Goal: Find contact information: Find contact information

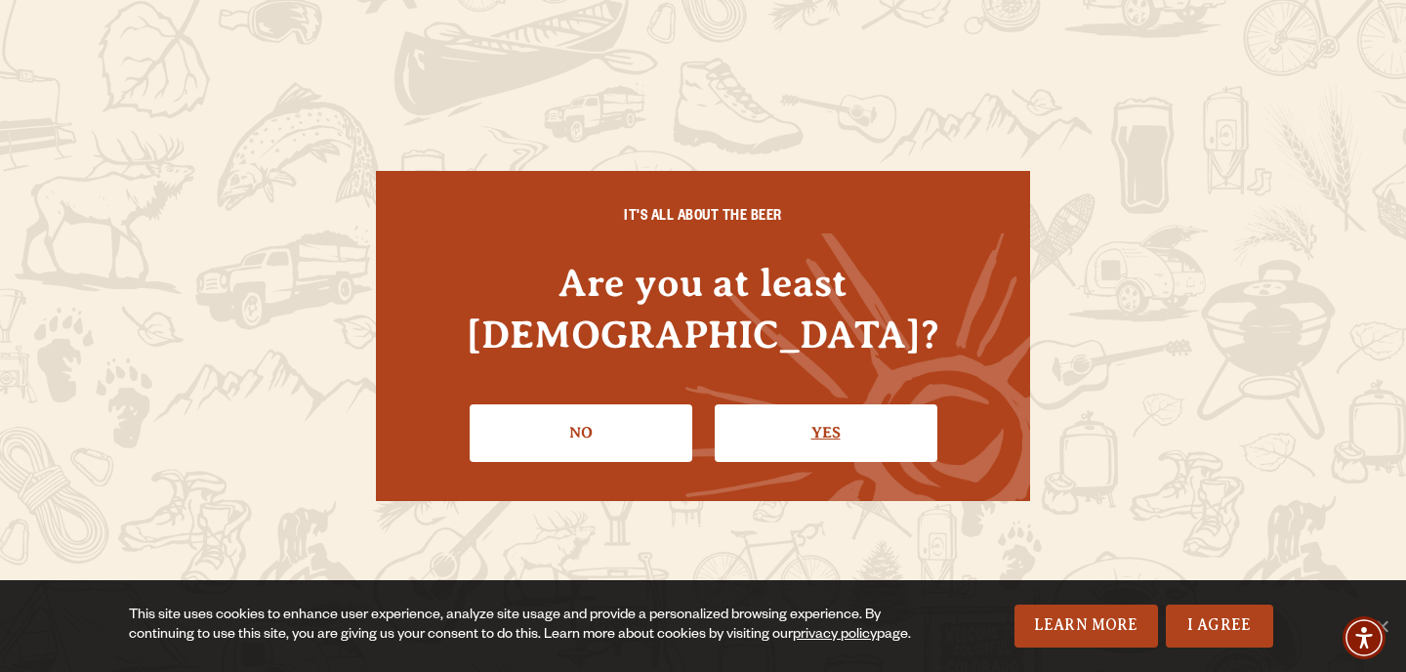
click at [758, 407] on link "Yes" at bounding box center [826, 432] width 223 height 57
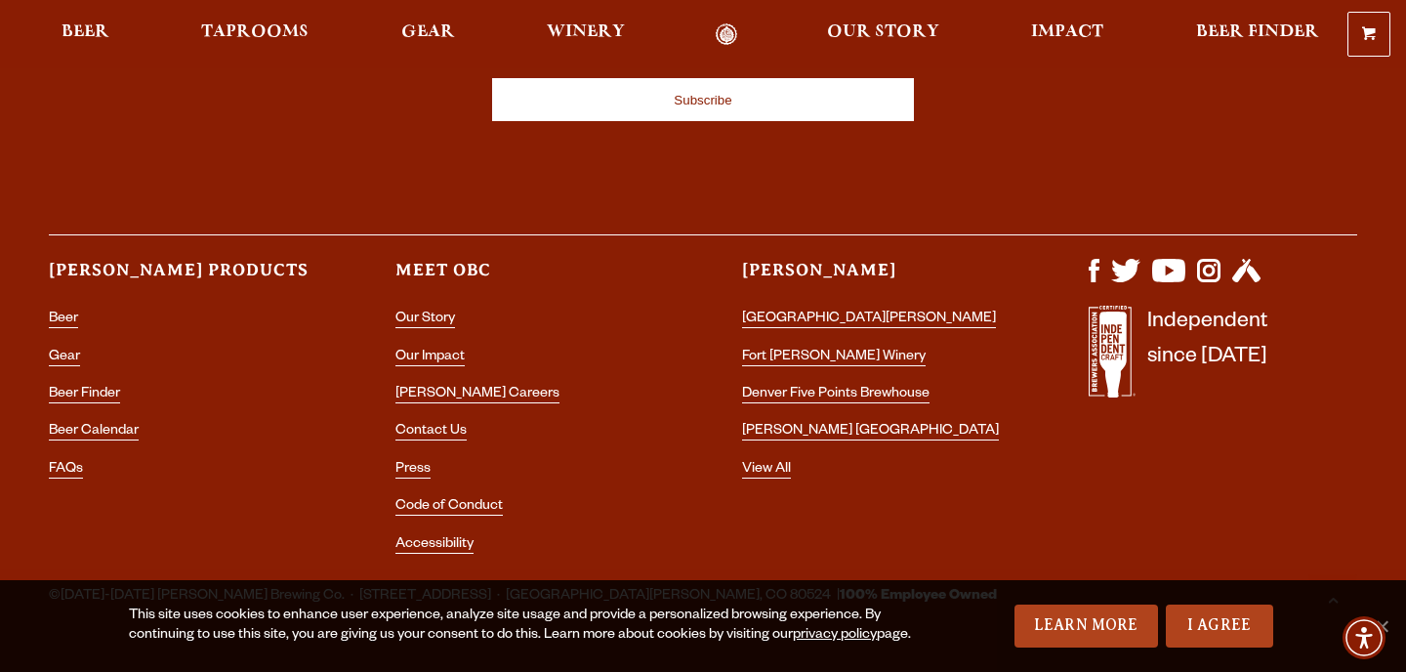
scroll to position [5696, 0]
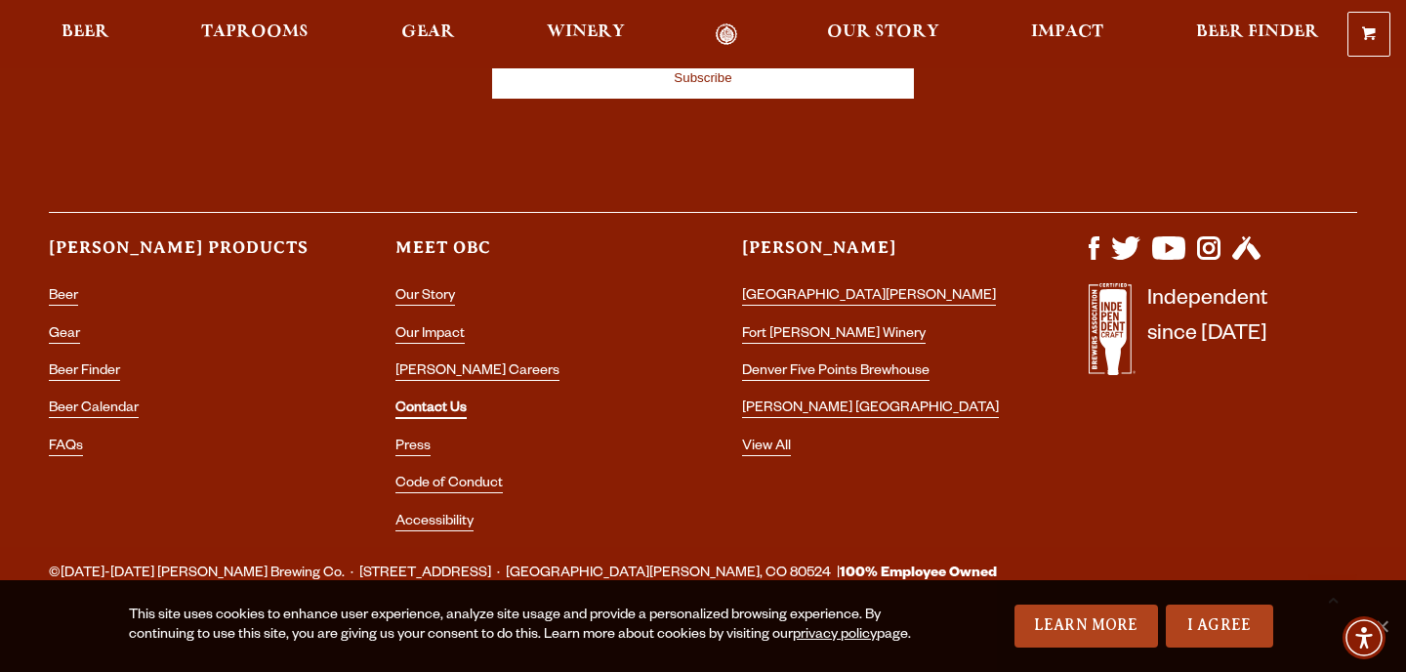
click at [405, 401] on link "Contact Us" at bounding box center [430, 410] width 71 height 18
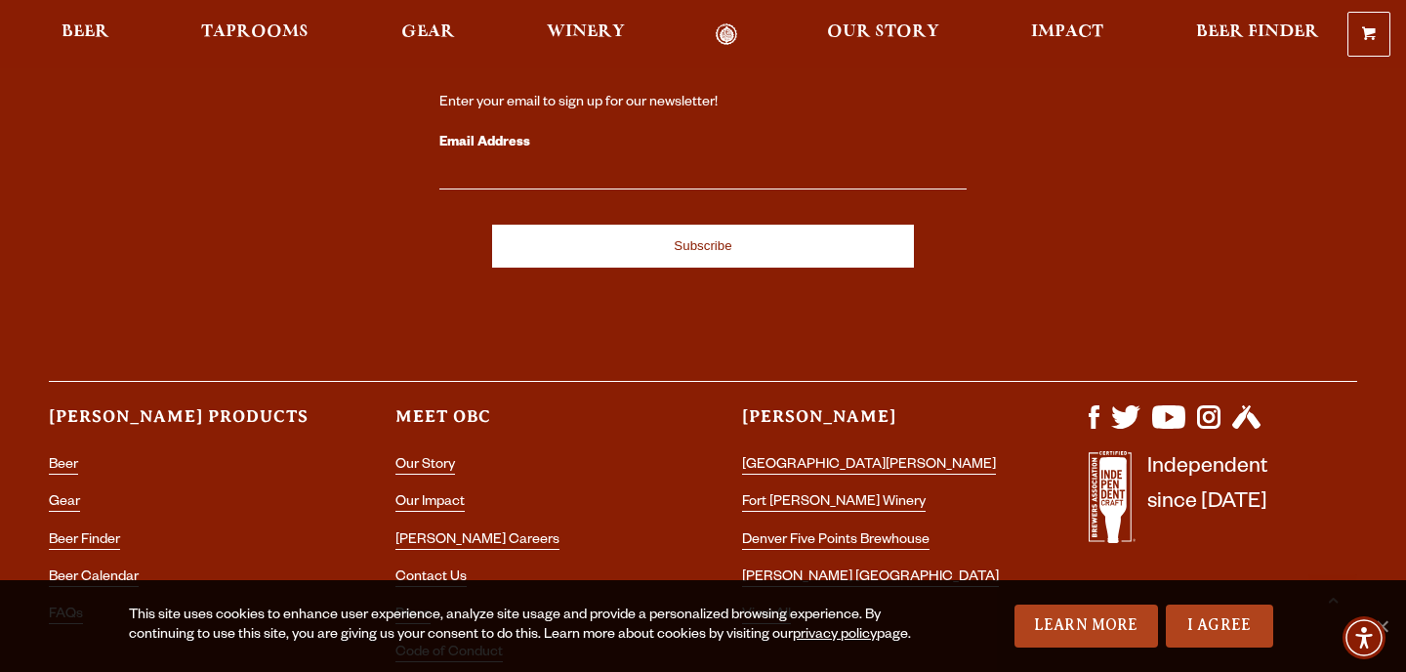
scroll to position [3949, 0]
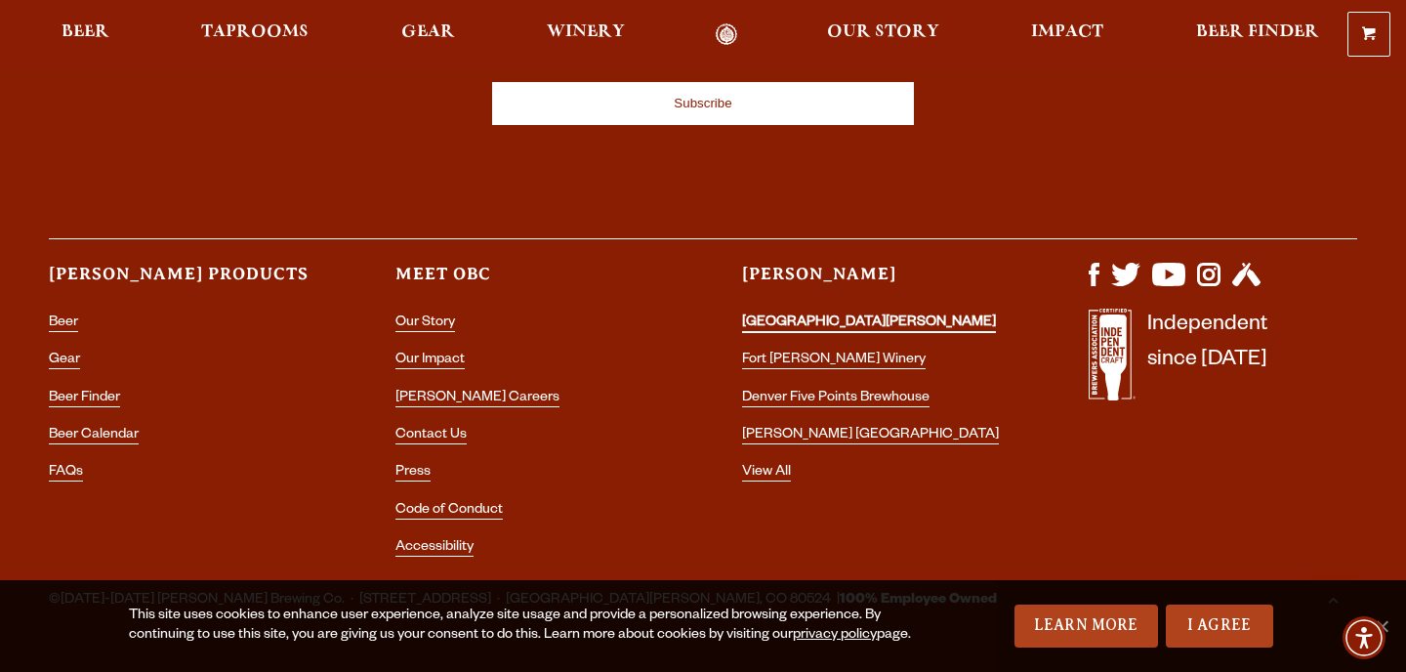
click at [774, 315] on link "[GEOGRAPHIC_DATA][PERSON_NAME]" at bounding box center [869, 324] width 254 height 18
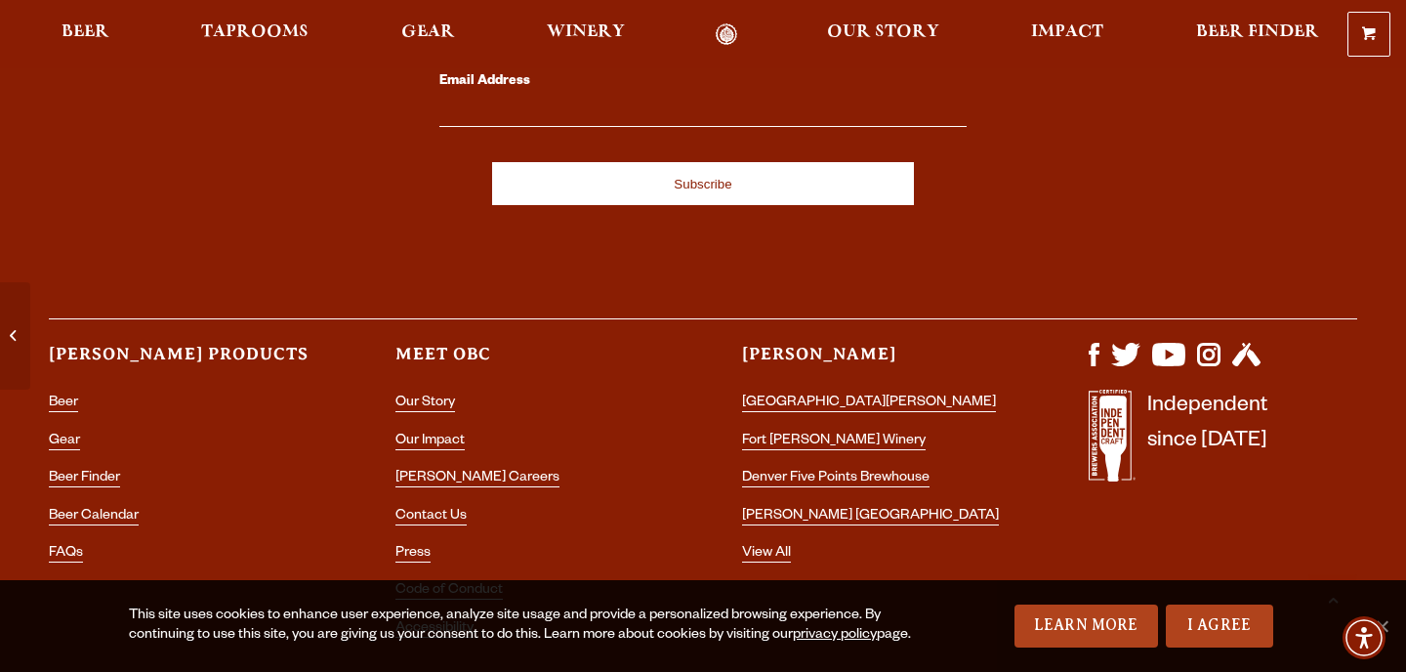
scroll to position [8545, 0]
